Goal: Task Accomplishment & Management: Manage account settings

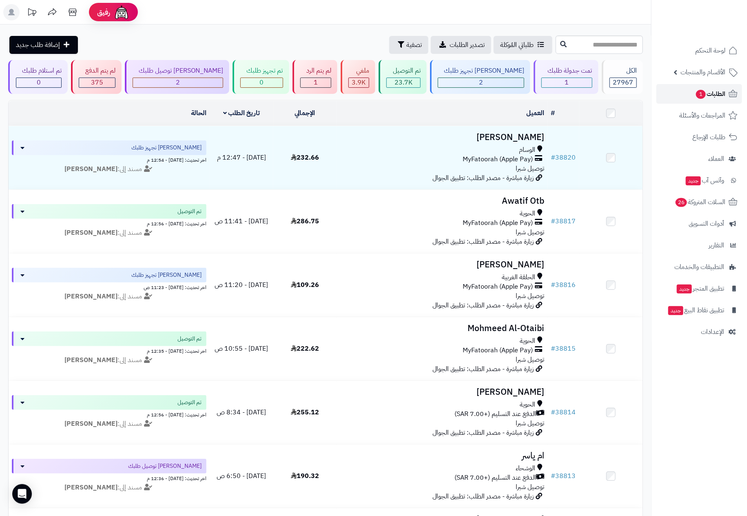
click at [715, 90] on span "الطلبات 1" at bounding box center [710, 93] width 30 height 11
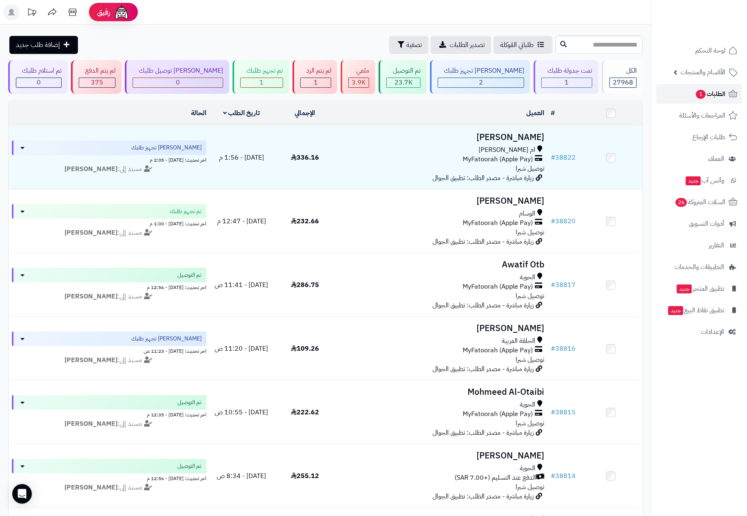
click at [706, 92] on span "الطلبات 1" at bounding box center [710, 93] width 30 height 11
click at [718, 93] on span "الطلبات 1" at bounding box center [710, 93] width 30 height 11
